Goal: Information Seeking & Learning: Learn about a topic

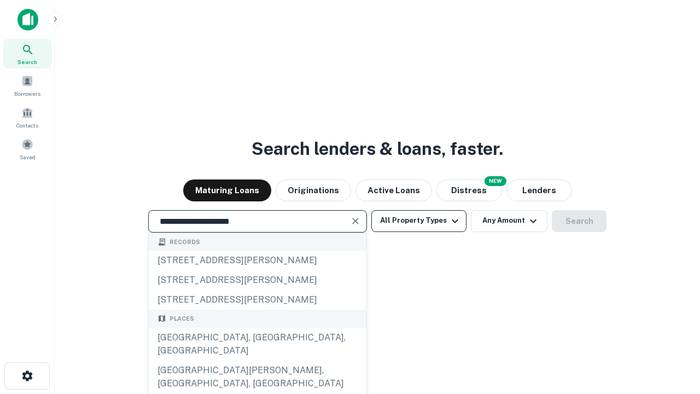
click at [257, 361] on div "[GEOGRAPHIC_DATA], [GEOGRAPHIC_DATA], [GEOGRAPHIC_DATA]" at bounding box center [258, 344] width 218 height 33
click at [419, 220] on button "All Property Types" at bounding box center [419, 221] width 95 height 22
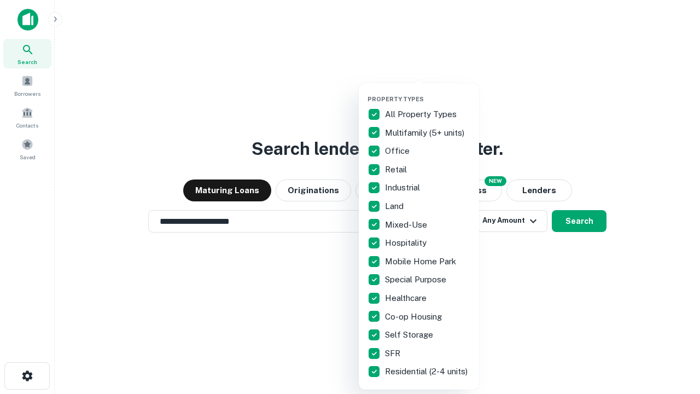
type input "**********"
click at [428, 92] on button "button" at bounding box center [428, 92] width 120 height 1
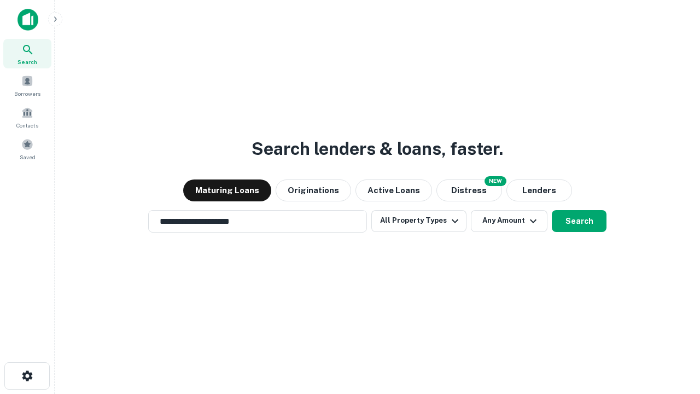
scroll to position [7, 132]
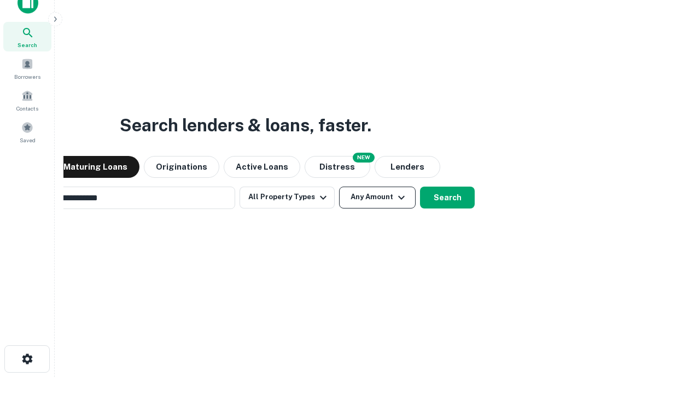
click at [339, 187] on button "Any Amount" at bounding box center [377, 198] width 77 height 22
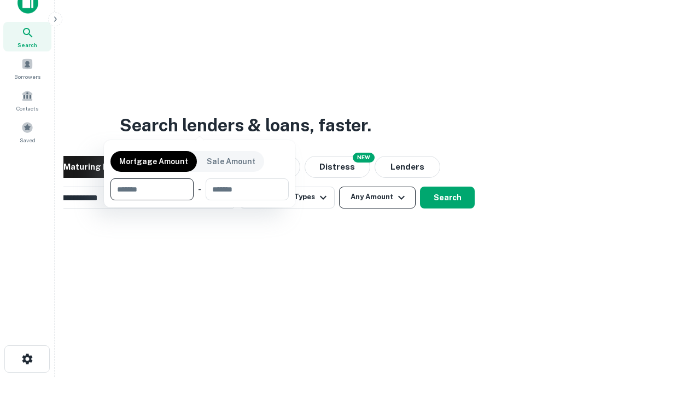
scroll to position [18, 0]
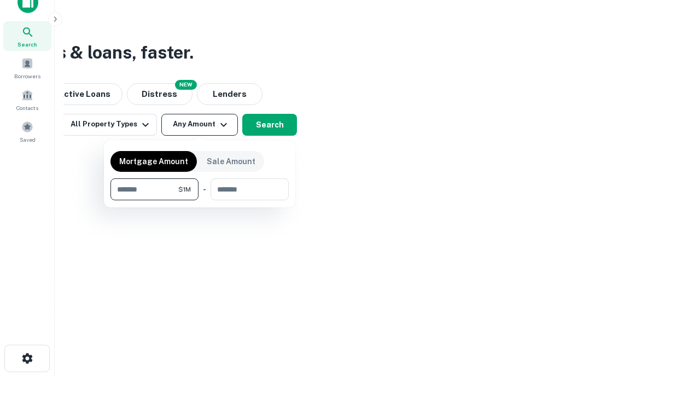
type input "*******"
click at [200, 200] on button "button" at bounding box center [200, 200] width 178 height 1
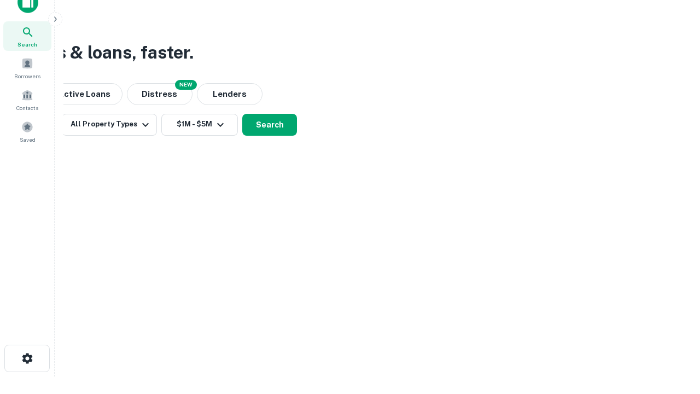
scroll to position [17, 0]
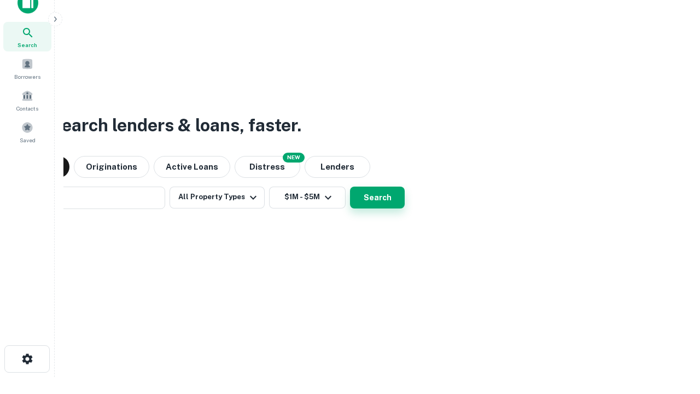
click at [350, 187] on button "Search" at bounding box center [377, 198] width 55 height 22
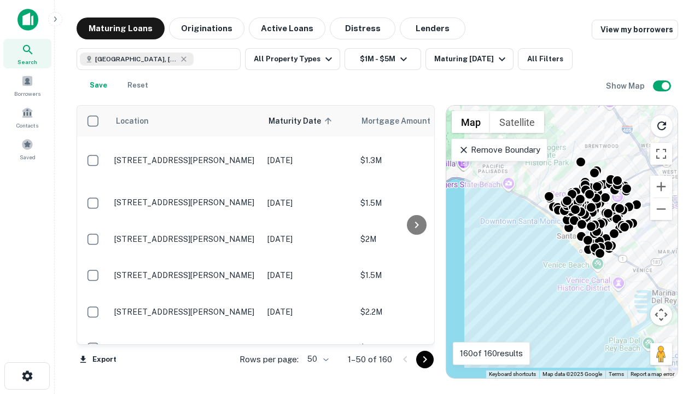
click at [316, 359] on body "Search Borrowers Contacts Saved Maturing Loans Originations Active Loans Distre…" at bounding box center [350, 197] width 700 height 394
click at [317, 332] on li "25" at bounding box center [317, 332] width 32 height 20
click at [425, 359] on icon "Go to next page" at bounding box center [425, 359] width 13 height 13
